Goal: Information Seeking & Learning: Learn about a topic

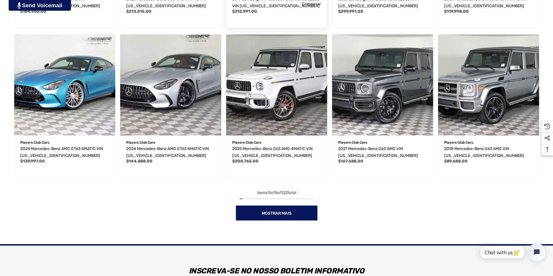
scroll to position [550, 0]
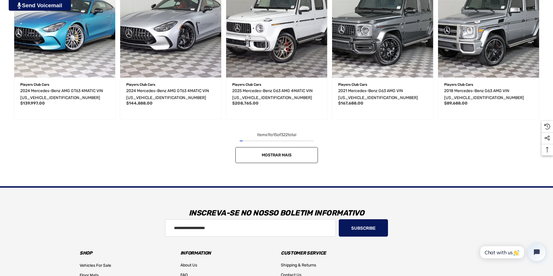
click at [297, 148] on link "Mostrar mais" at bounding box center [276, 155] width 82 height 16
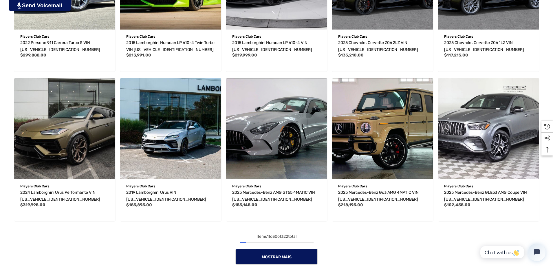
scroll to position [926, 0]
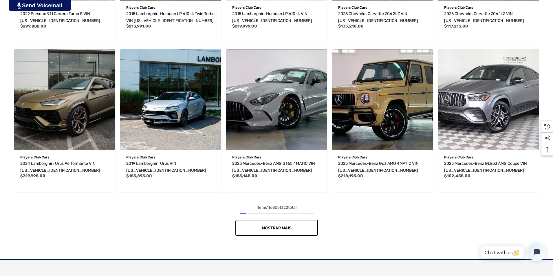
click at [283, 223] on link "Mostrar mais" at bounding box center [276, 228] width 82 height 16
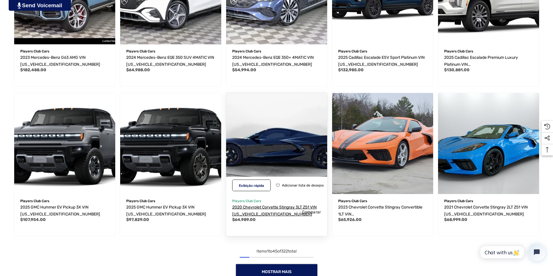
scroll to position [1476, 0]
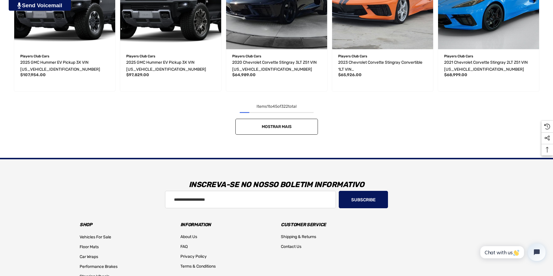
click at [286, 125] on span "Mostrar mais" at bounding box center [277, 126] width 30 height 5
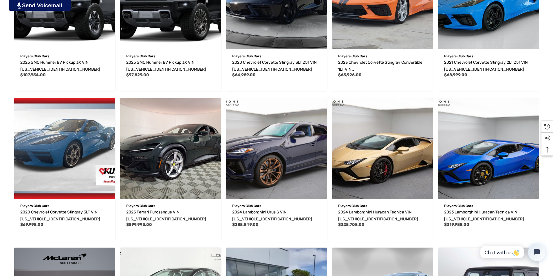
scroll to position [1505, 0]
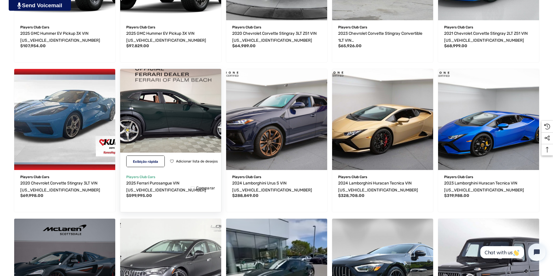
click at [201, 132] on img "2025 Ferrari Purosangue VIN ZSG06VTA9S0319580,$599,995.00\a" at bounding box center [170, 119] width 111 height 111
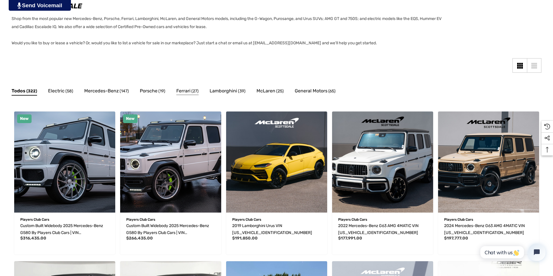
click at [183, 88] on span "Ferrari" at bounding box center [183, 91] width 14 height 8
click at [57, 91] on span "Electric" at bounding box center [56, 91] width 16 height 8
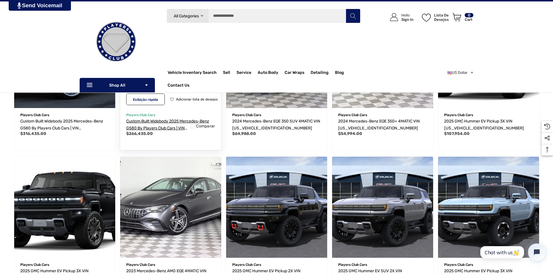
scroll to position [58, 0]
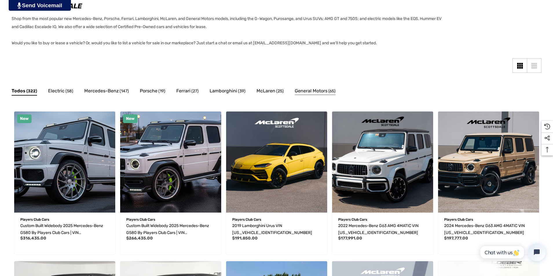
click at [300, 91] on span "General Motors" at bounding box center [311, 91] width 33 height 8
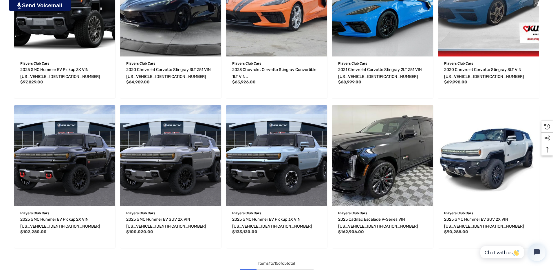
scroll to position [579, 0]
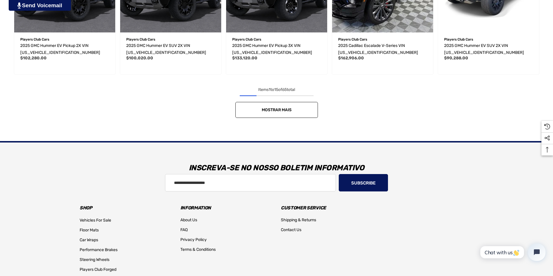
click at [276, 110] on span "Mostrar mais" at bounding box center [277, 109] width 30 height 5
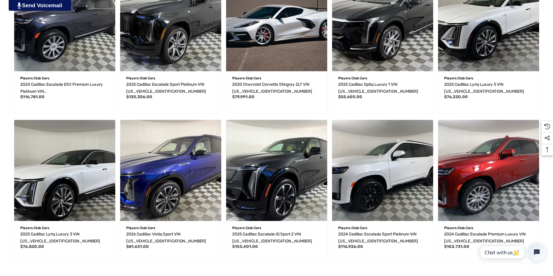
scroll to position [984, 0]
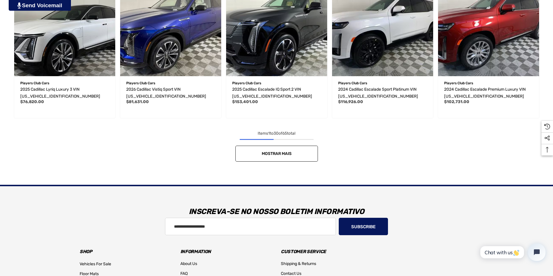
click at [297, 153] on link "Mostrar mais" at bounding box center [276, 154] width 82 height 16
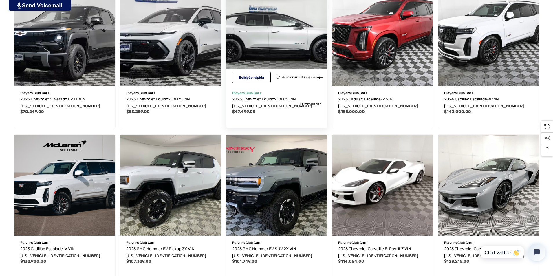
scroll to position [1302, 0]
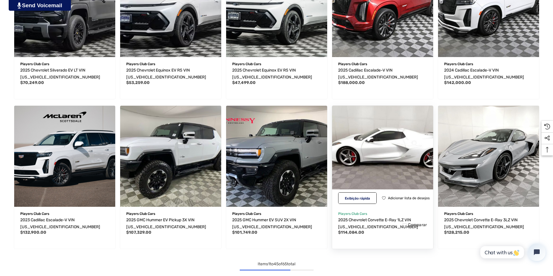
click at [381, 171] on img "2025 Chevrolet Corvette E-Ray 1LZ VIN 1G1YK3D49S5500460,$114,084.00\a" at bounding box center [382, 155] width 111 height 111
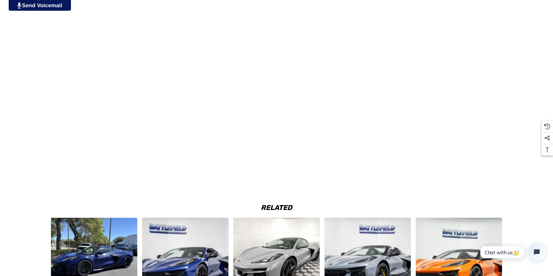
scroll to position [781, 0]
